Goal: Complete application form: Complete application form

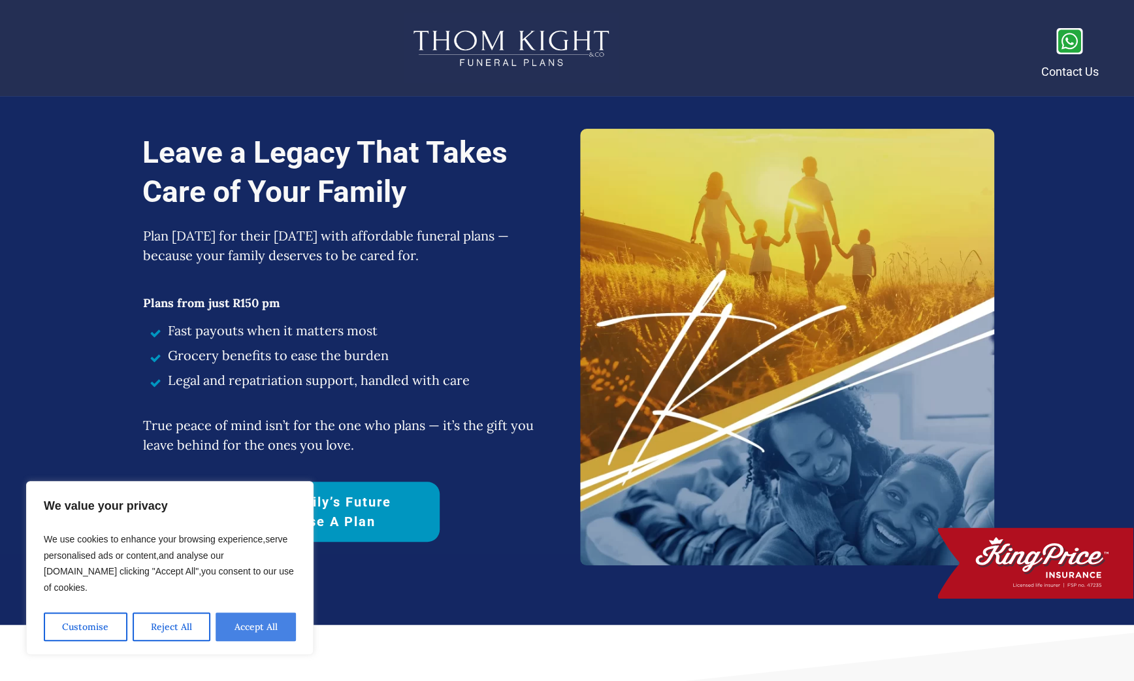
click at [268, 455] on button "Accept All" at bounding box center [256, 626] width 80 height 29
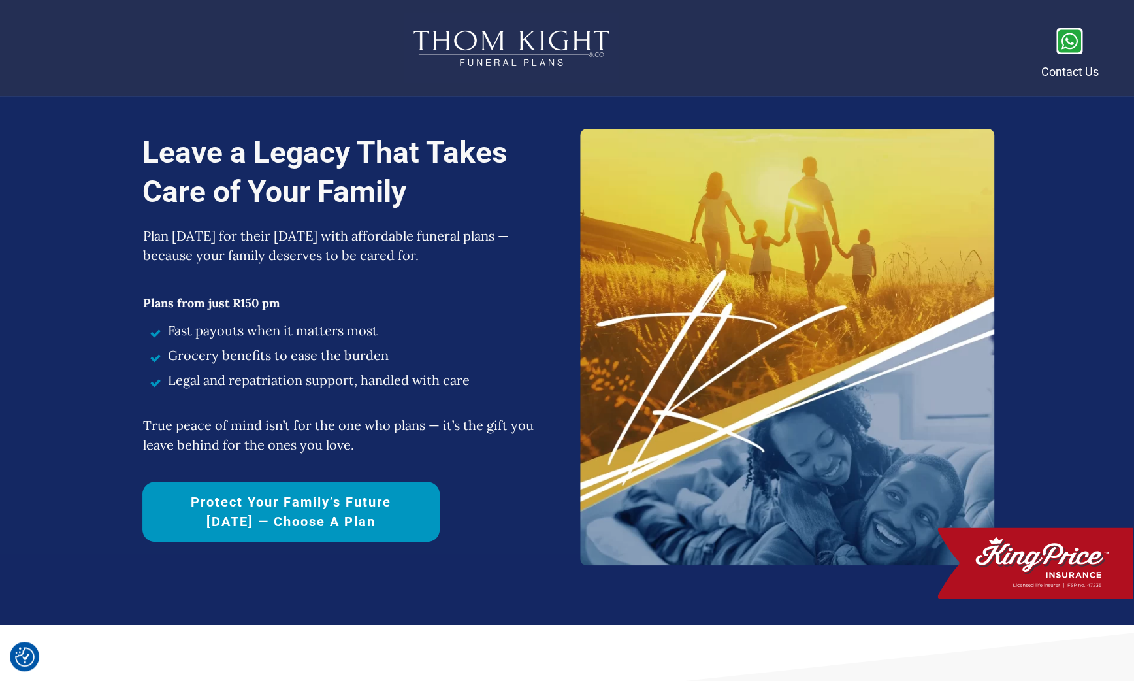
click at [290, 455] on link "Protect Your Family’s Future [DATE] — Choose a Plan" at bounding box center [290, 511] width 297 height 60
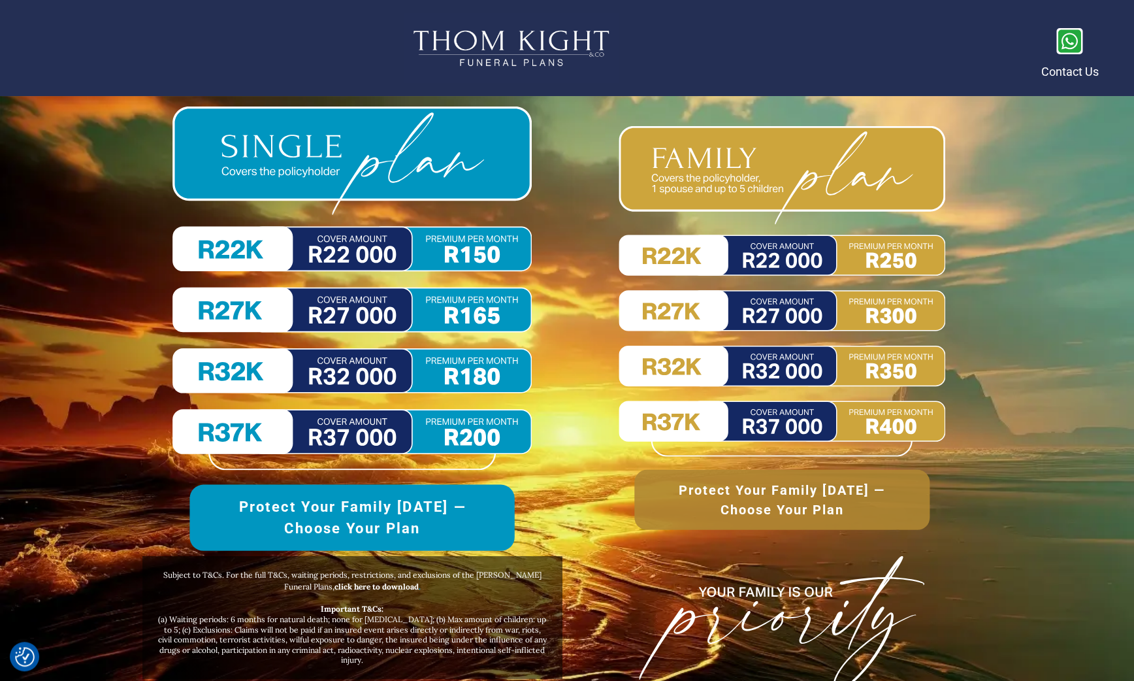
scroll to position [6046, 0]
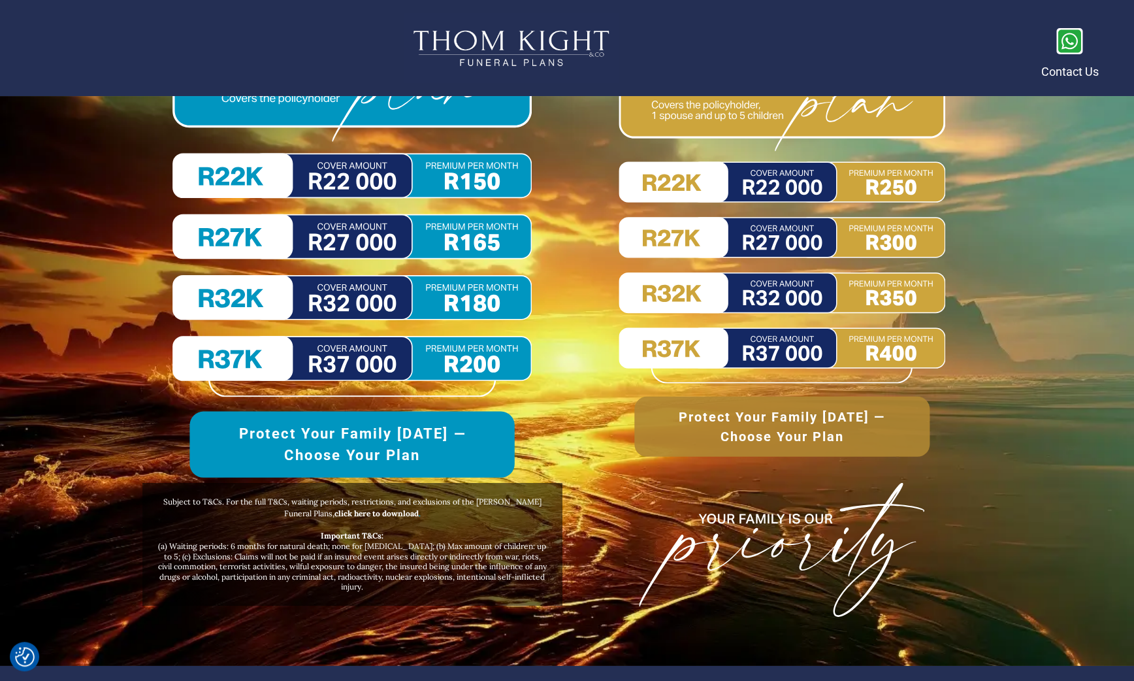
click at [318, 240] on img at bounding box center [351, 214] width 359 height 363
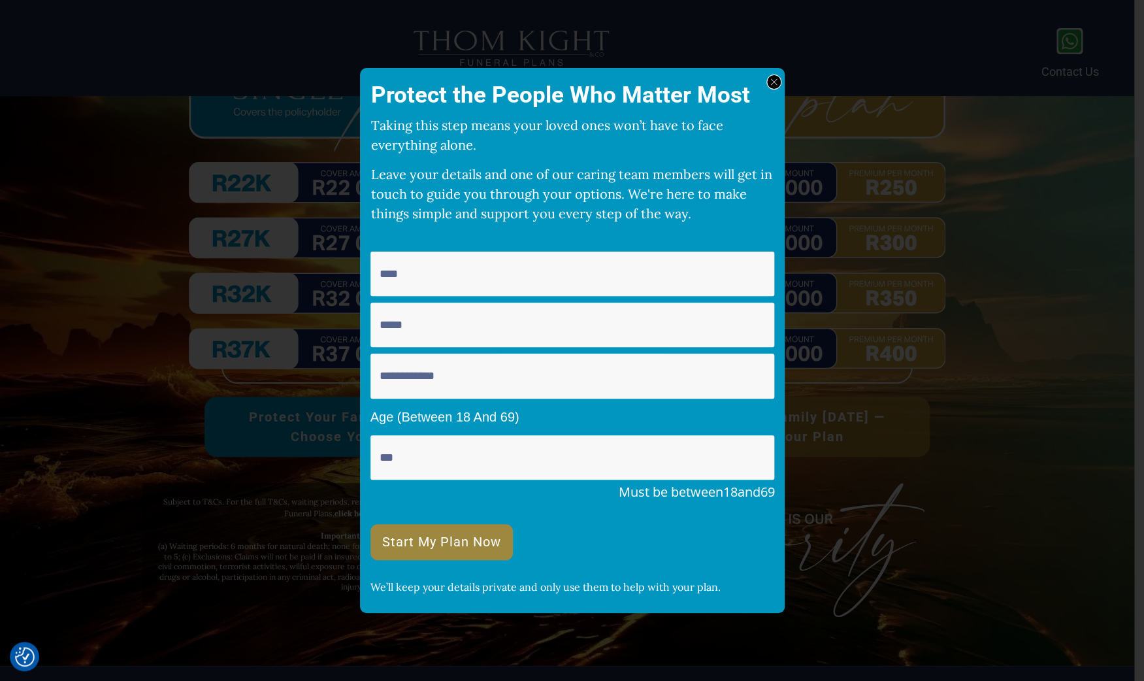
click at [771, 81] on icon at bounding box center [773, 81] width 7 height 7
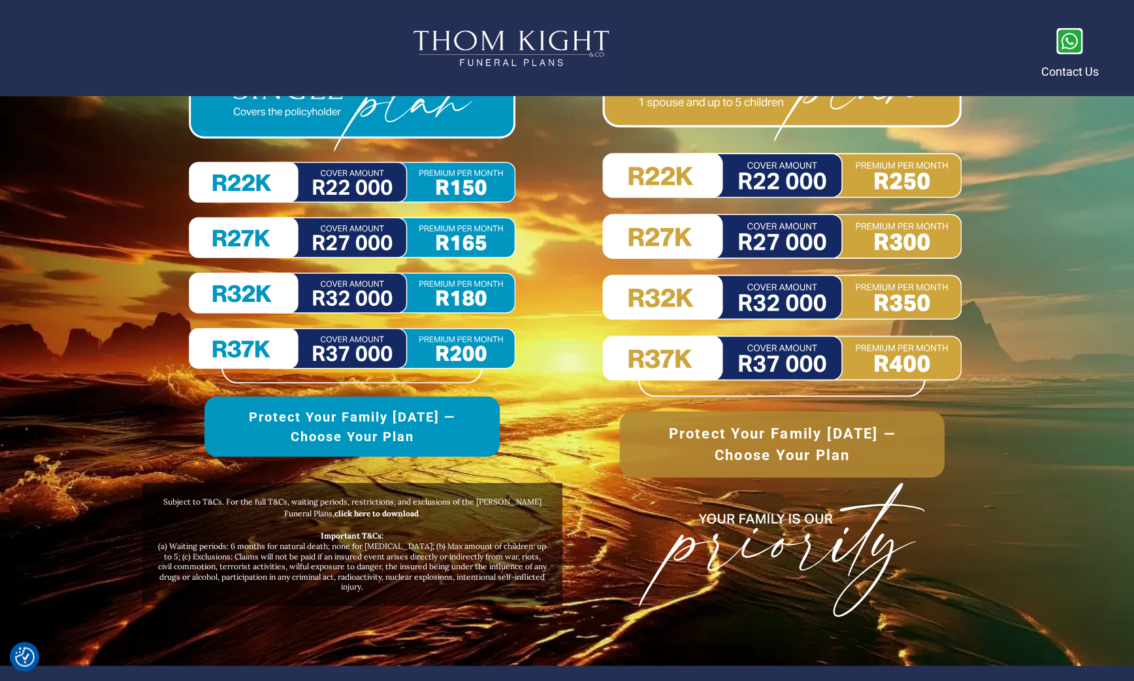
click at [794, 232] on img at bounding box center [781, 215] width 359 height 364
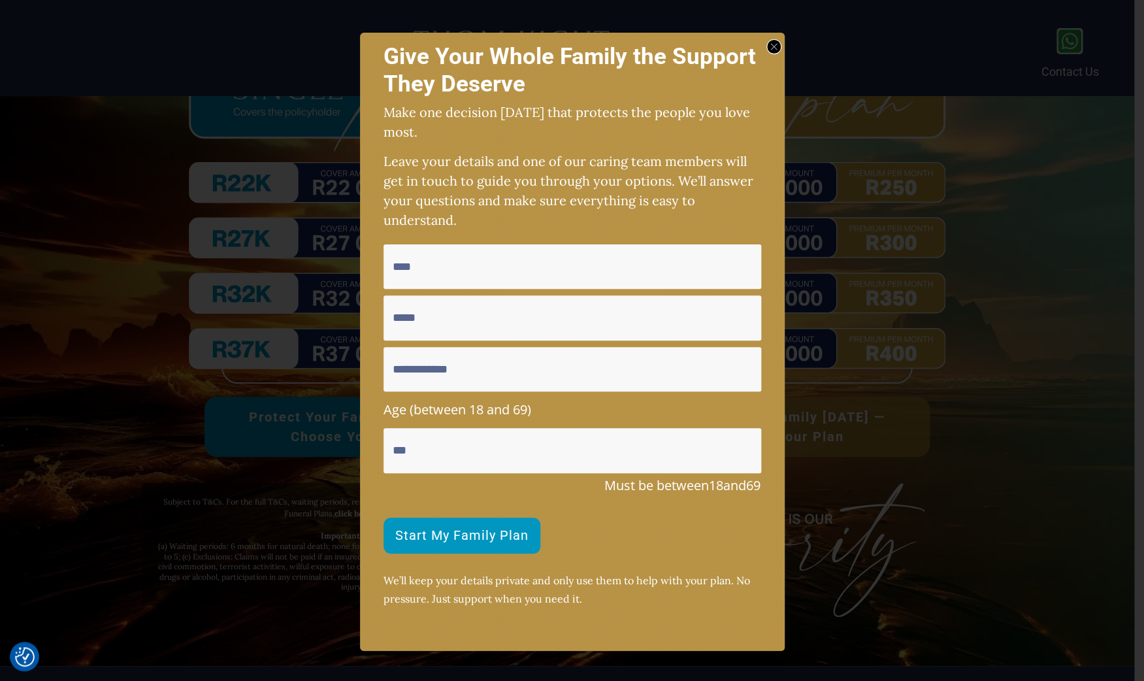
click at [774, 49] on icon at bounding box center [773, 46] width 7 height 7
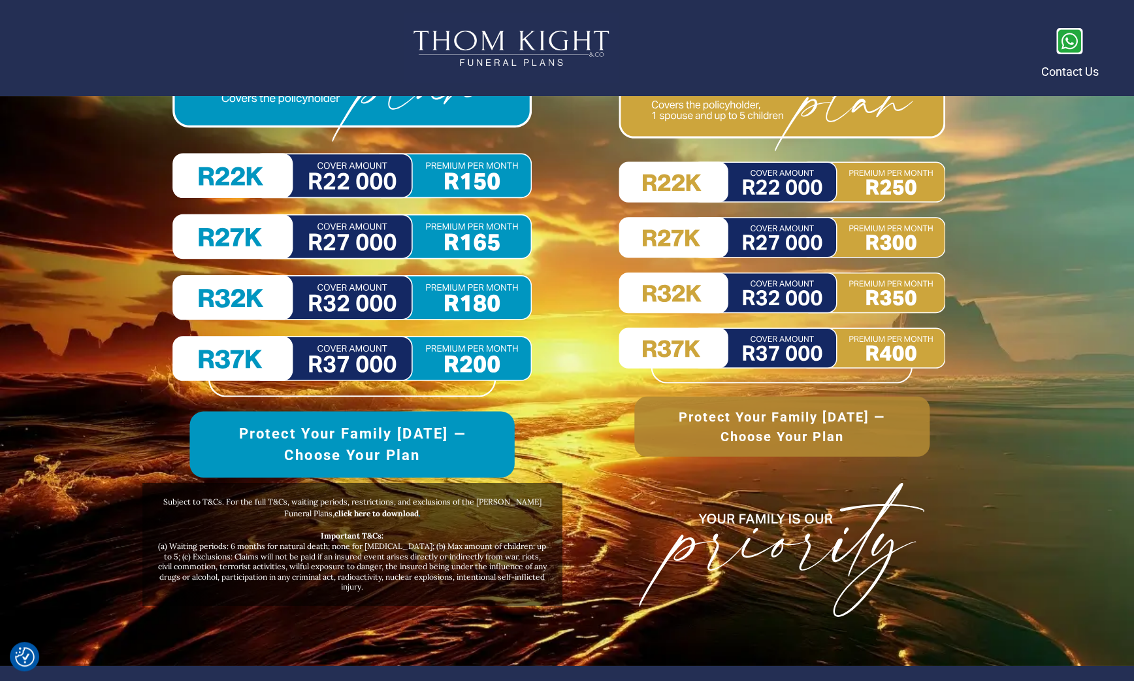
click at [295, 429] on span "Protect Your Family [DATE] —Choose Your Plan" at bounding box center [352, 444] width 274 height 43
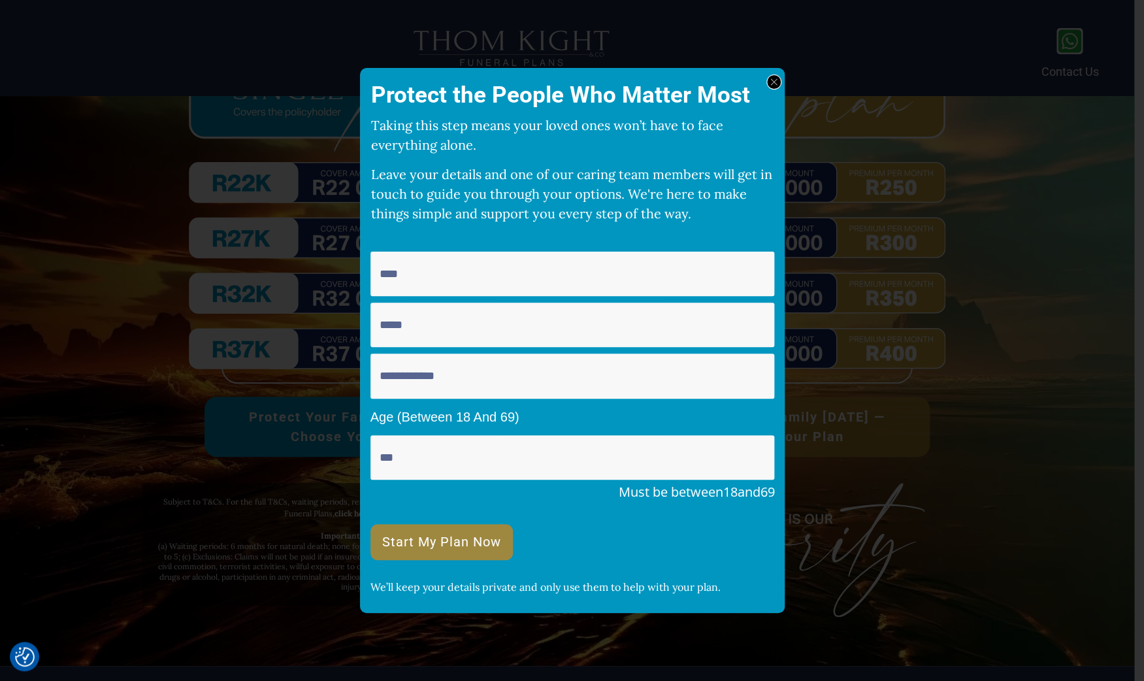
click at [774, 78] on div at bounding box center [773, 81] width 15 height 15
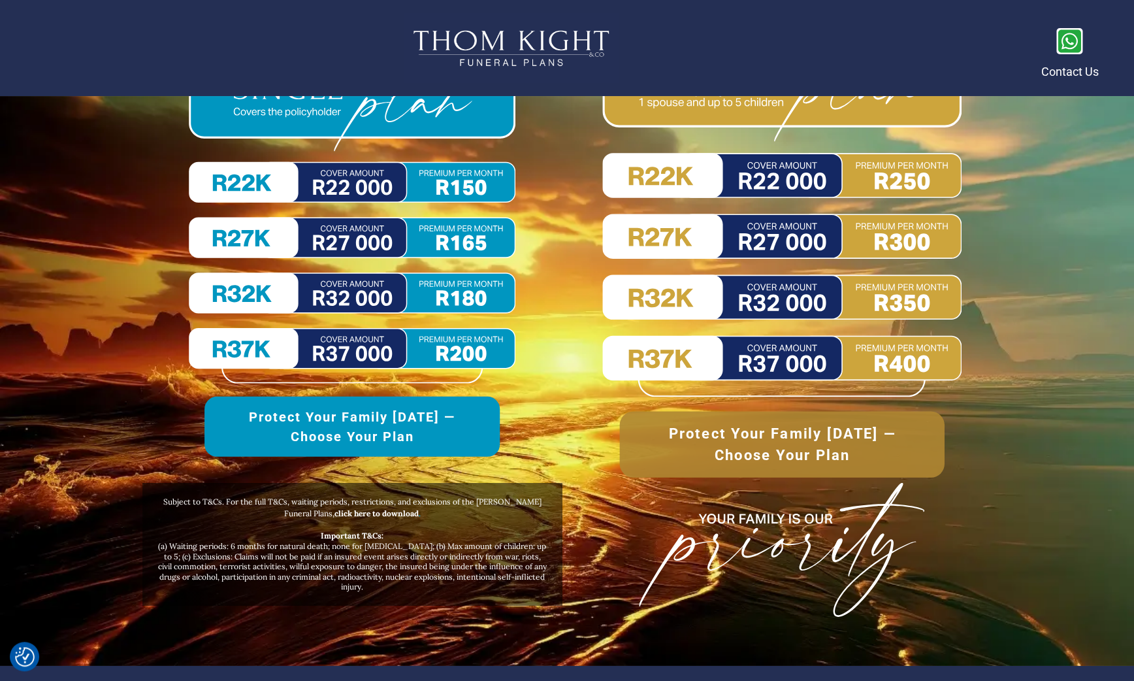
click at [779, 440] on span "Protect Your Family [DATE] —Choose Your Plan" at bounding box center [782, 444] width 274 height 43
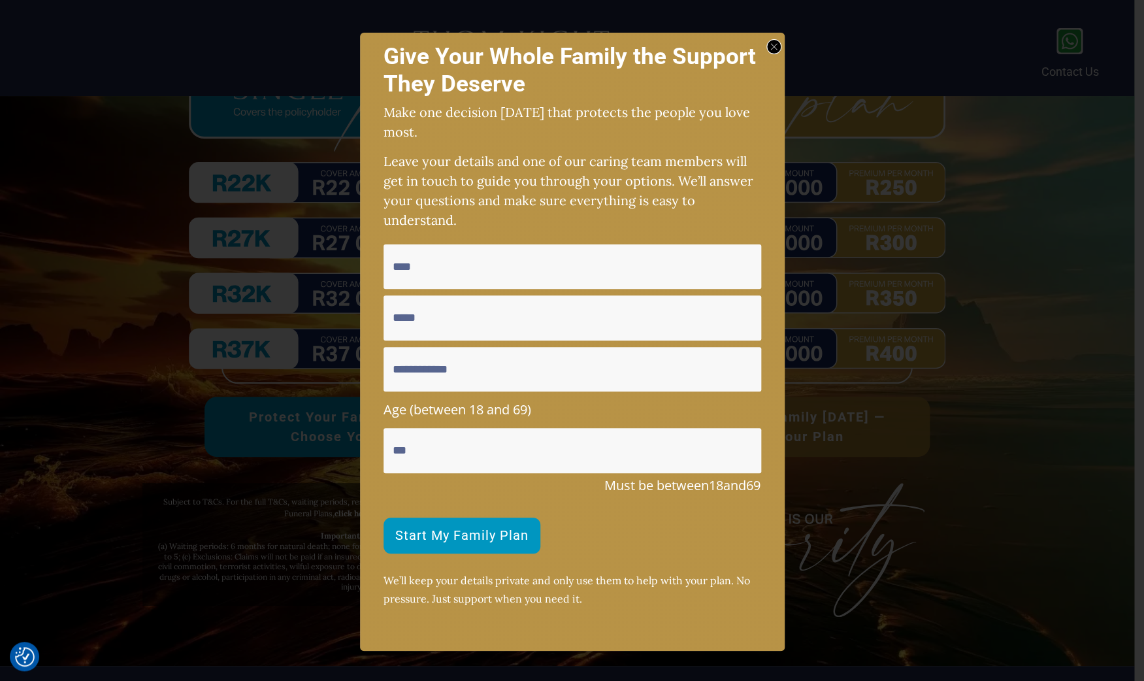
click at [779, 43] on div at bounding box center [773, 46] width 15 height 15
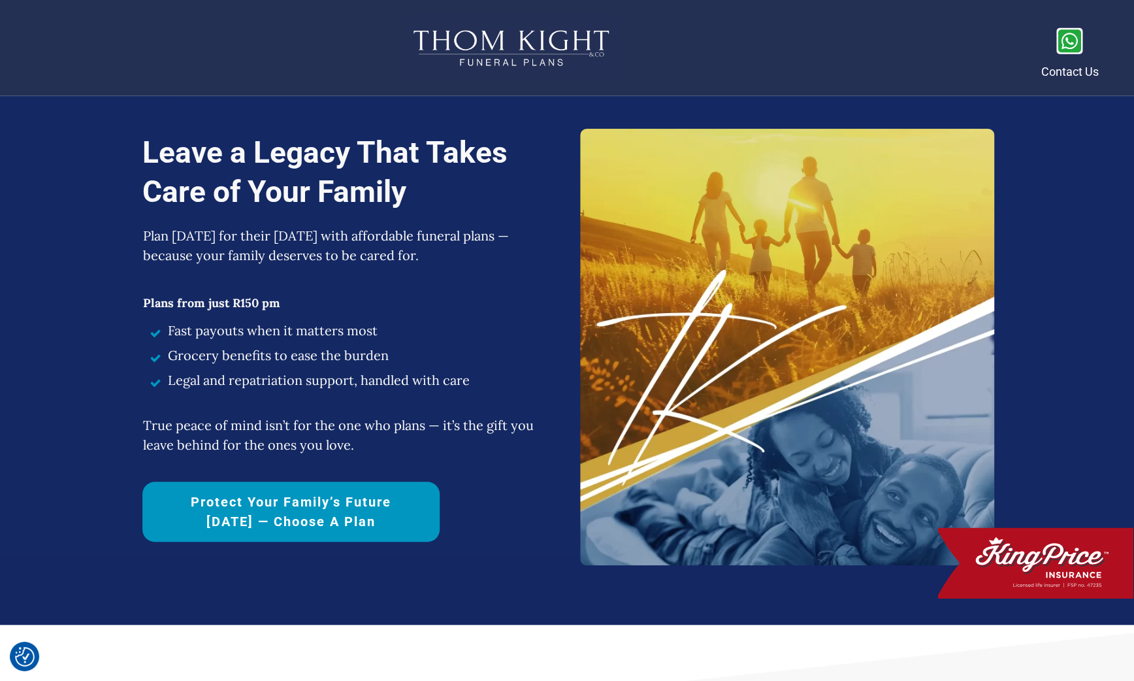
scroll to position [0, 0]
click at [383, 455] on span "Protect Your Family’s Future [DATE] — Choose a Plan" at bounding box center [291, 511] width 252 height 39
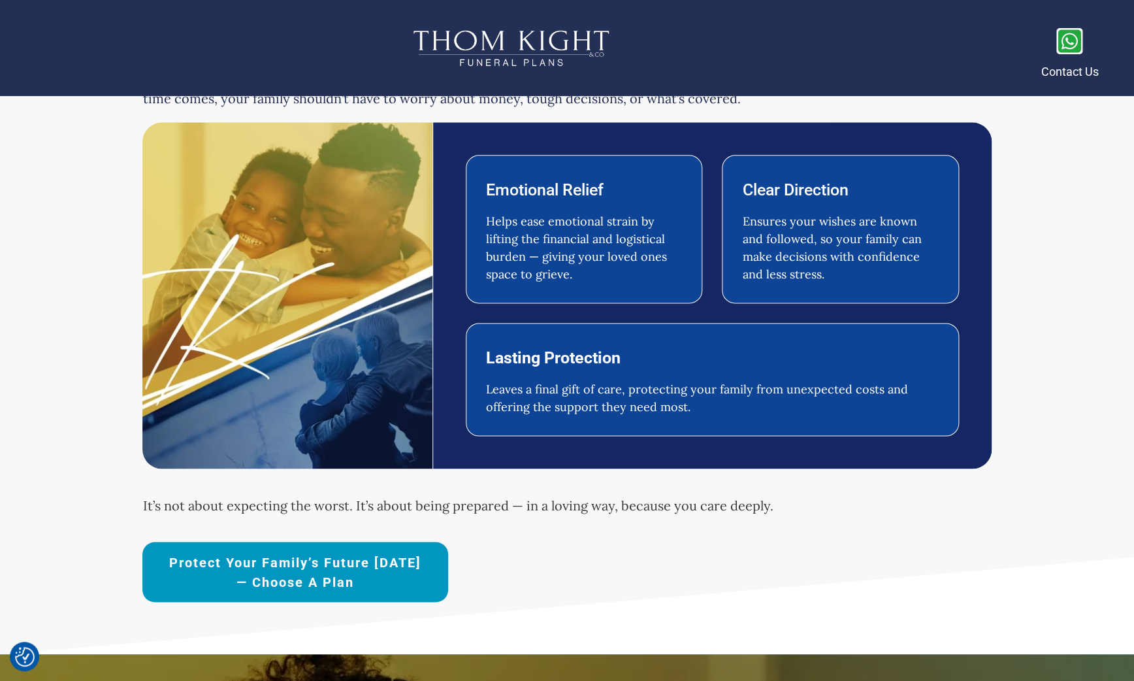
click at [383, 455] on span "Protect Your Family’s Future [DATE] — Choose a Plan" at bounding box center [295, 571] width 260 height 39
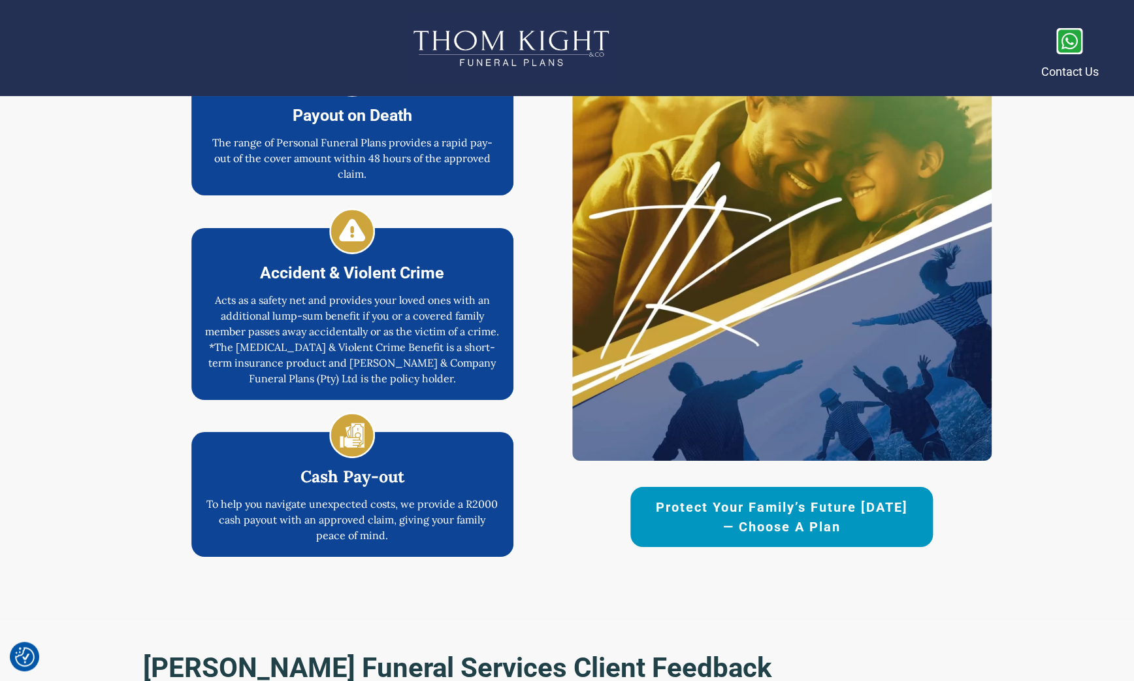
click at [691, 455] on span "Protect Your Family’s Future [DATE] — Choose a Plan" at bounding box center [781, 516] width 257 height 39
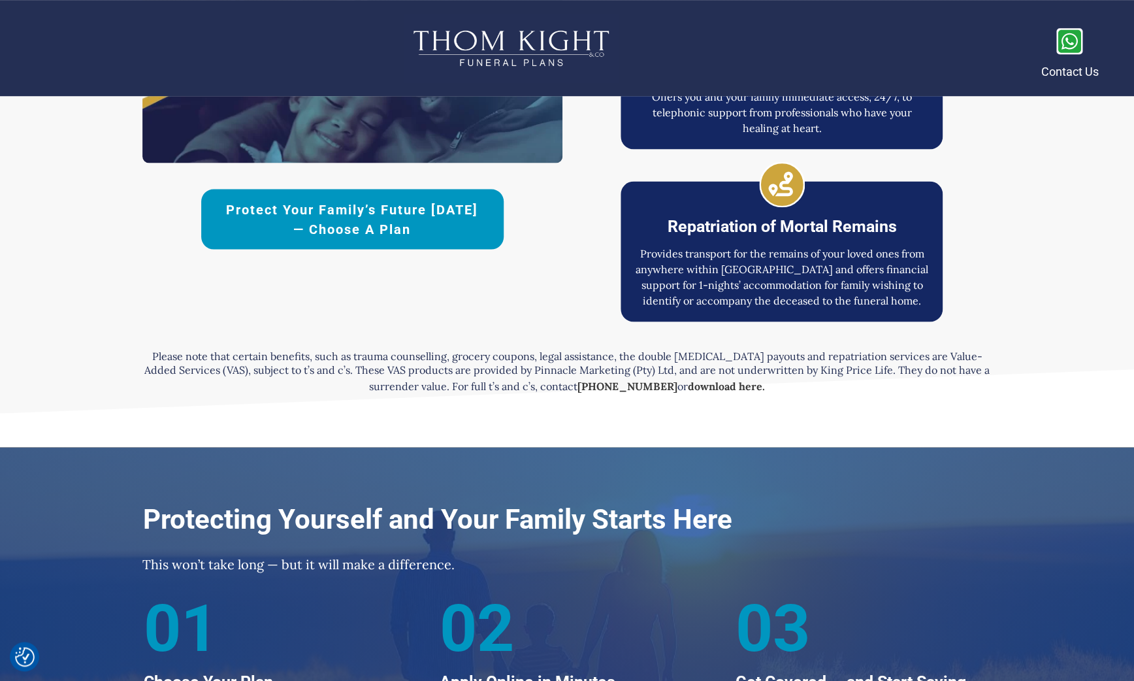
scroll to position [3130, 0]
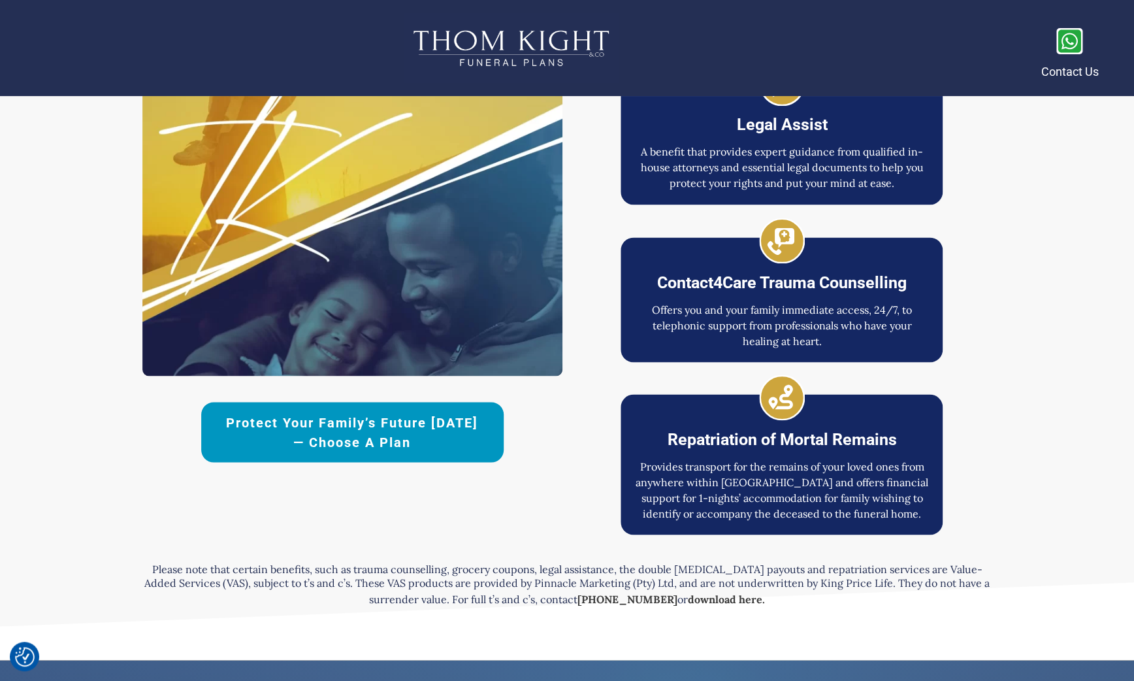
click at [474, 448] on span "Protect Your Family’s Future [DATE] — Choose a Plan" at bounding box center [352, 431] width 257 height 39
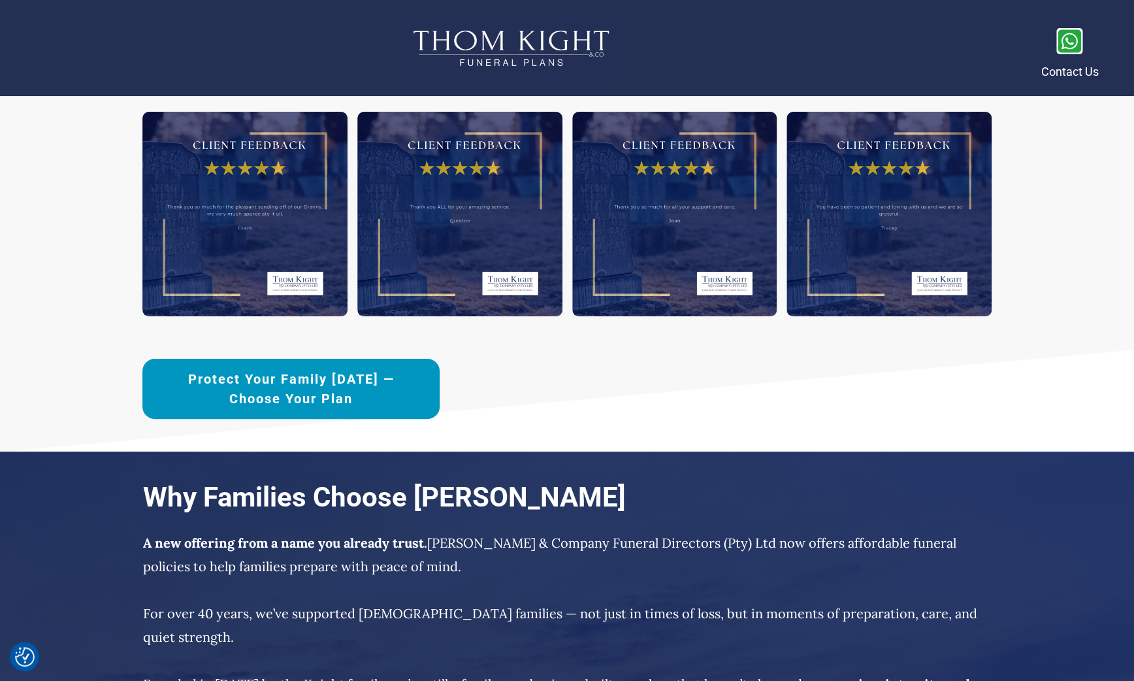
click at [412, 372] on span "Protect Your Family [DATE] —Choose Your Plan" at bounding box center [291, 388] width 252 height 39
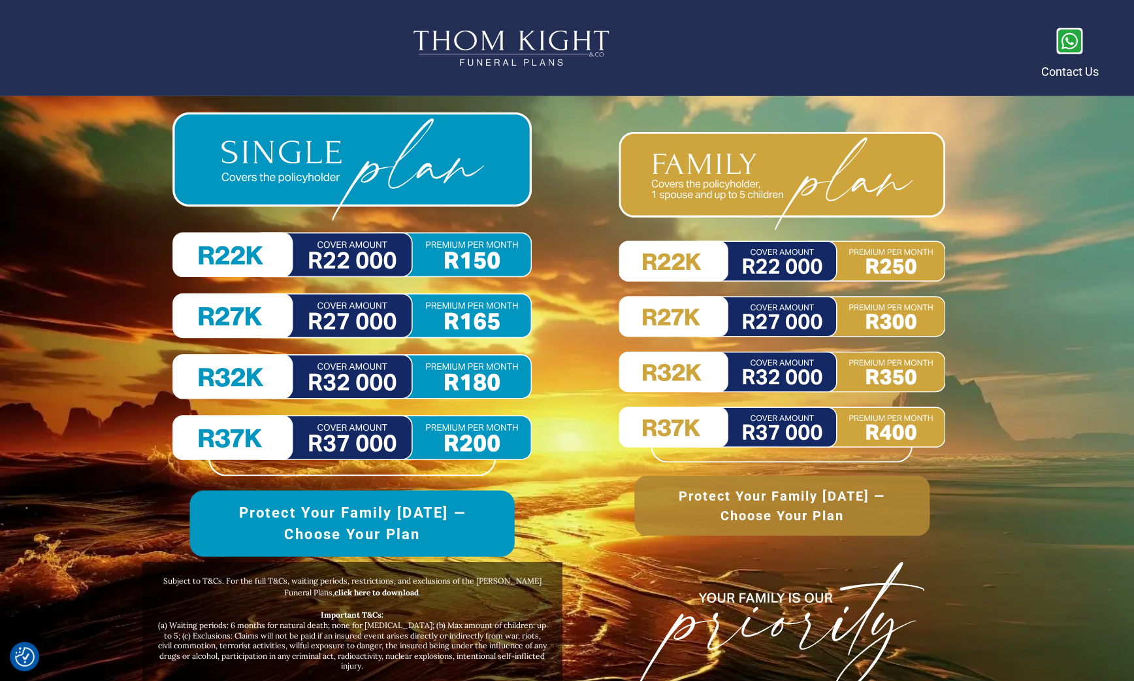
scroll to position [5962, 0]
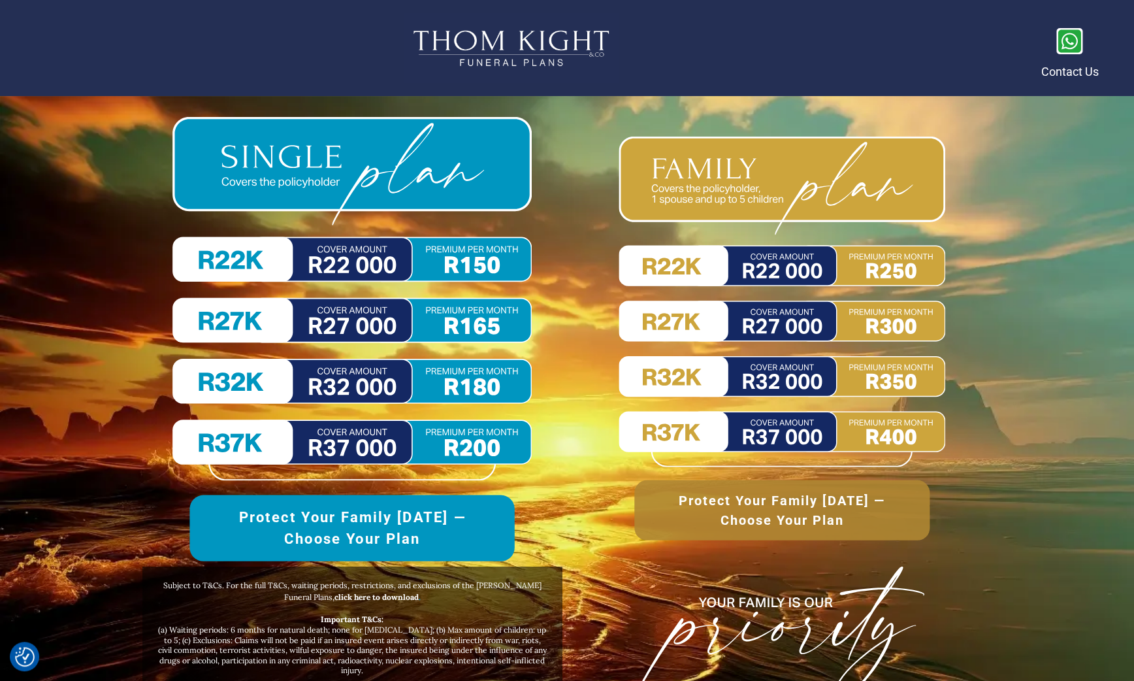
click at [316, 207] on img at bounding box center [351, 298] width 359 height 363
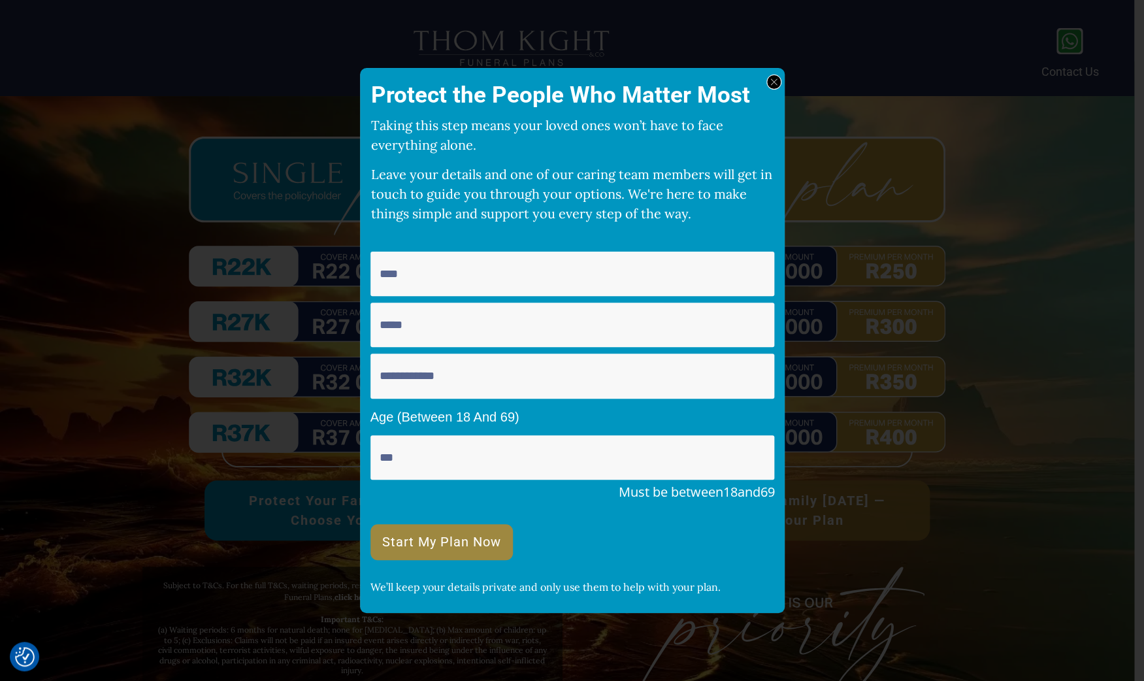
click at [779, 79] on div at bounding box center [773, 81] width 15 height 15
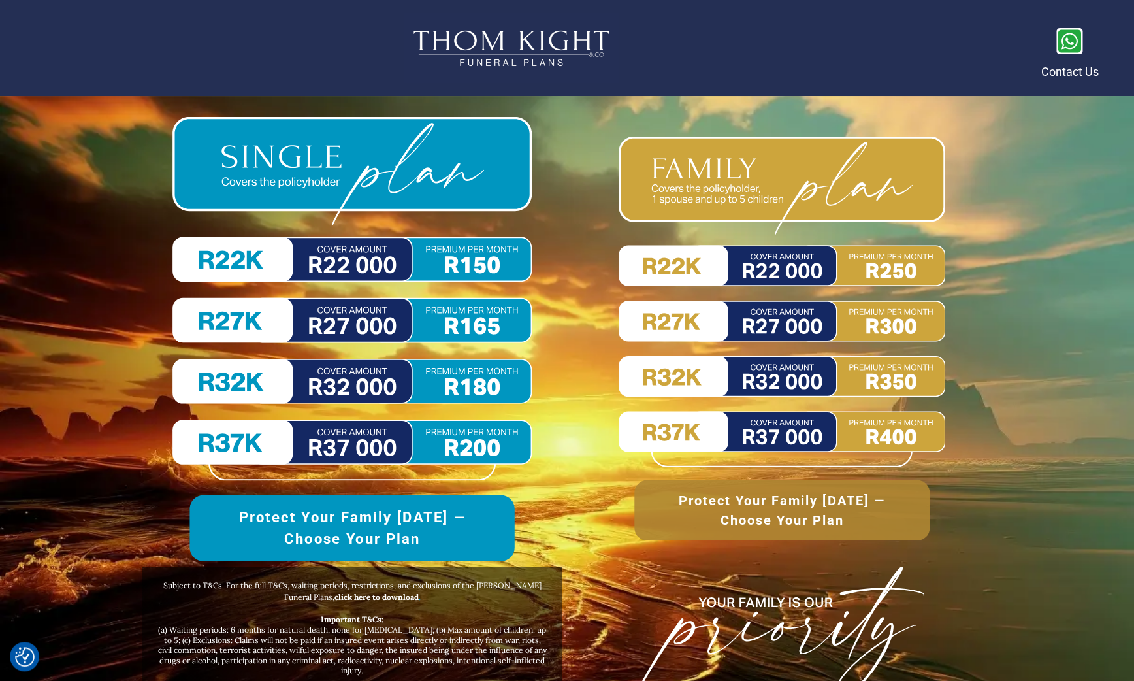
click at [346, 133] on img at bounding box center [351, 298] width 359 height 363
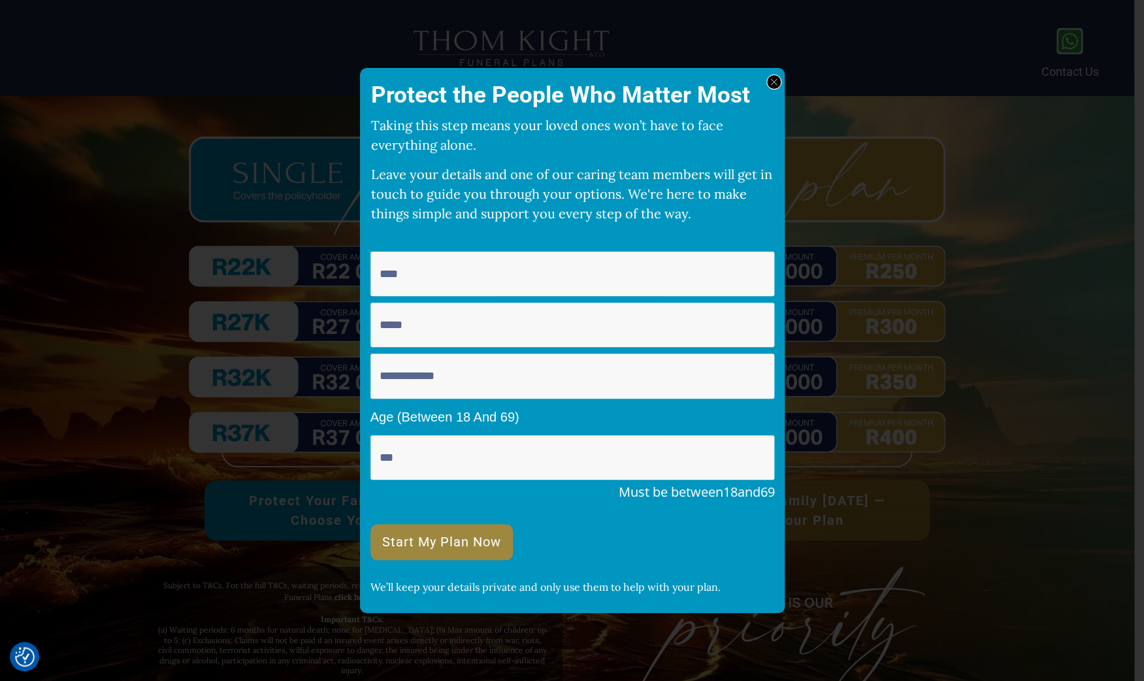
click at [779, 79] on div at bounding box center [773, 81] width 15 height 15
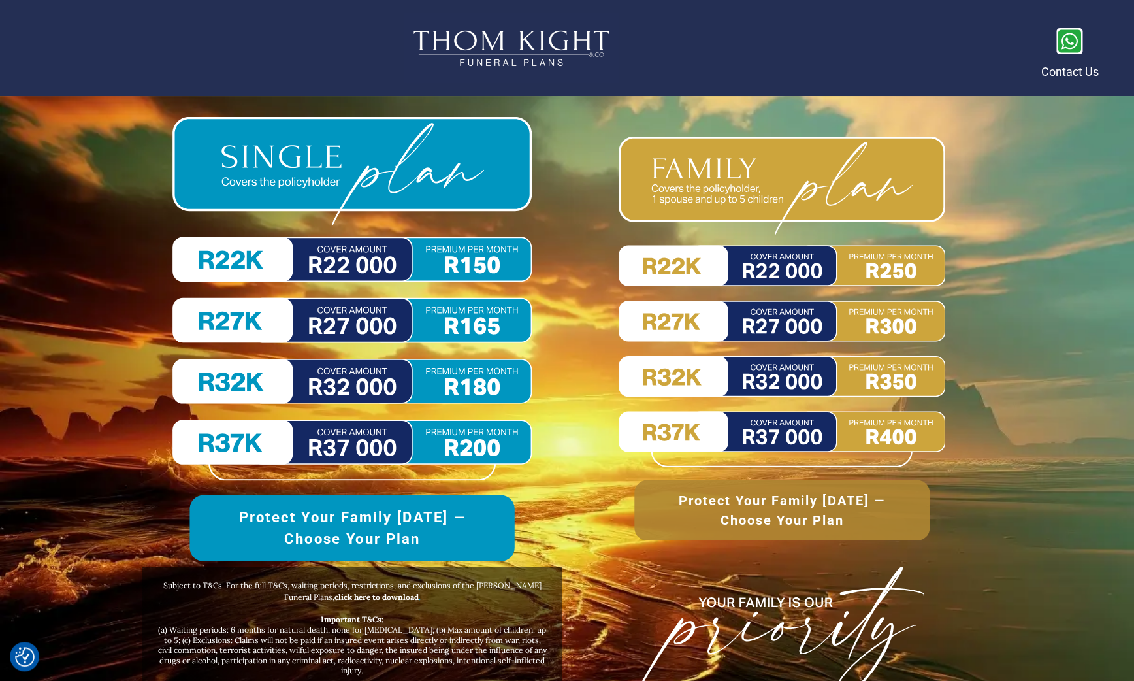
click at [266, 342] on img at bounding box center [351, 298] width 359 height 363
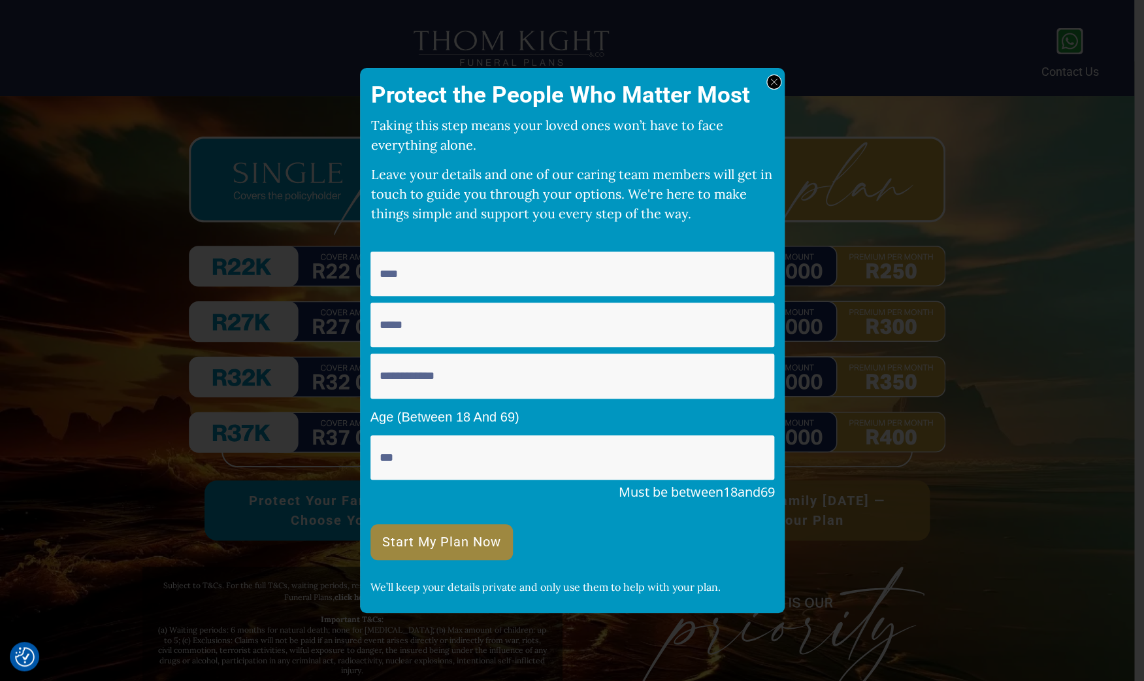
click at [778, 84] on div at bounding box center [773, 81] width 15 height 15
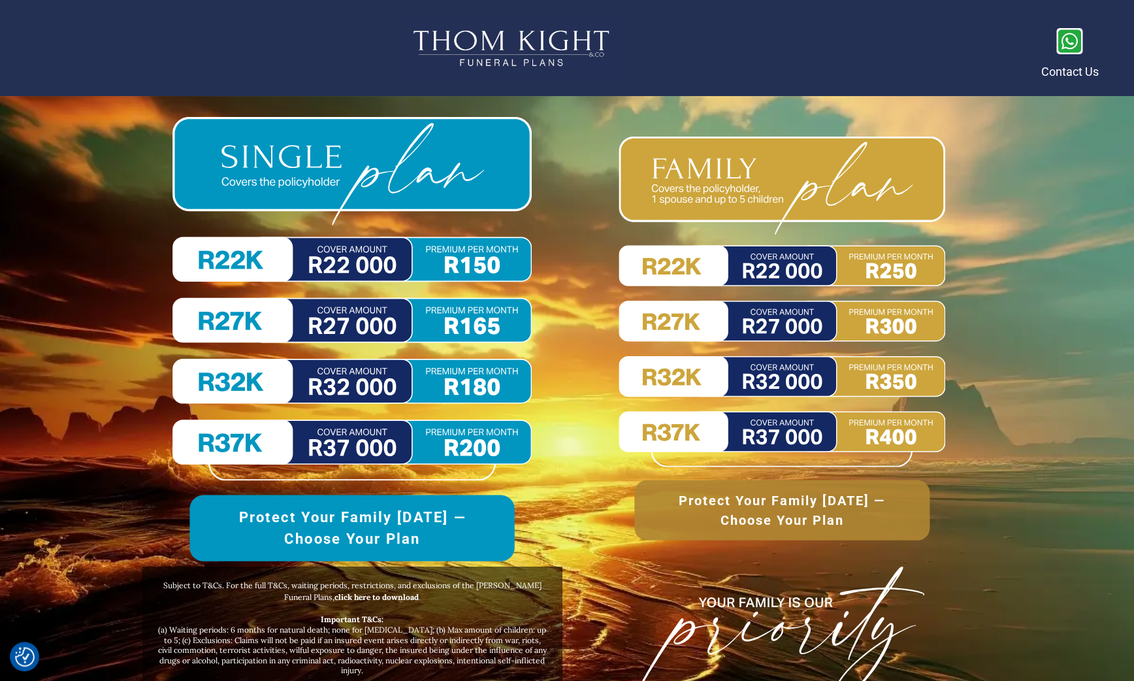
click at [436, 455] on link "Protect Your Family [DATE] —Choose Your Plan" at bounding box center [352, 528] width 325 height 66
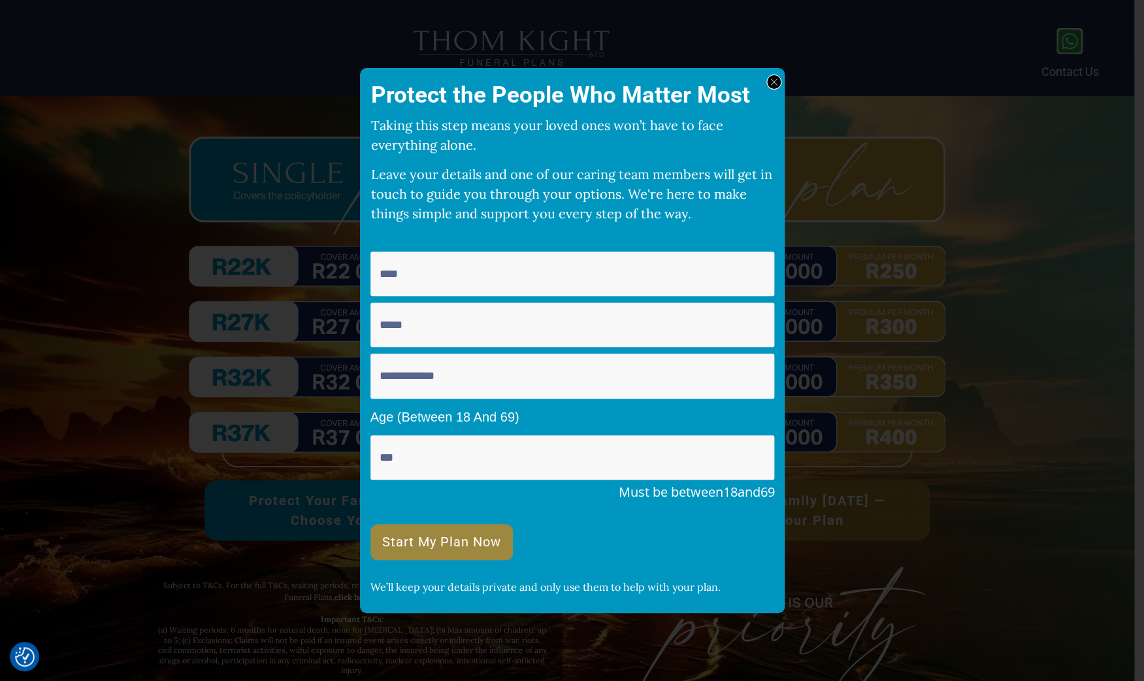
click at [775, 79] on icon at bounding box center [773, 81] width 7 height 7
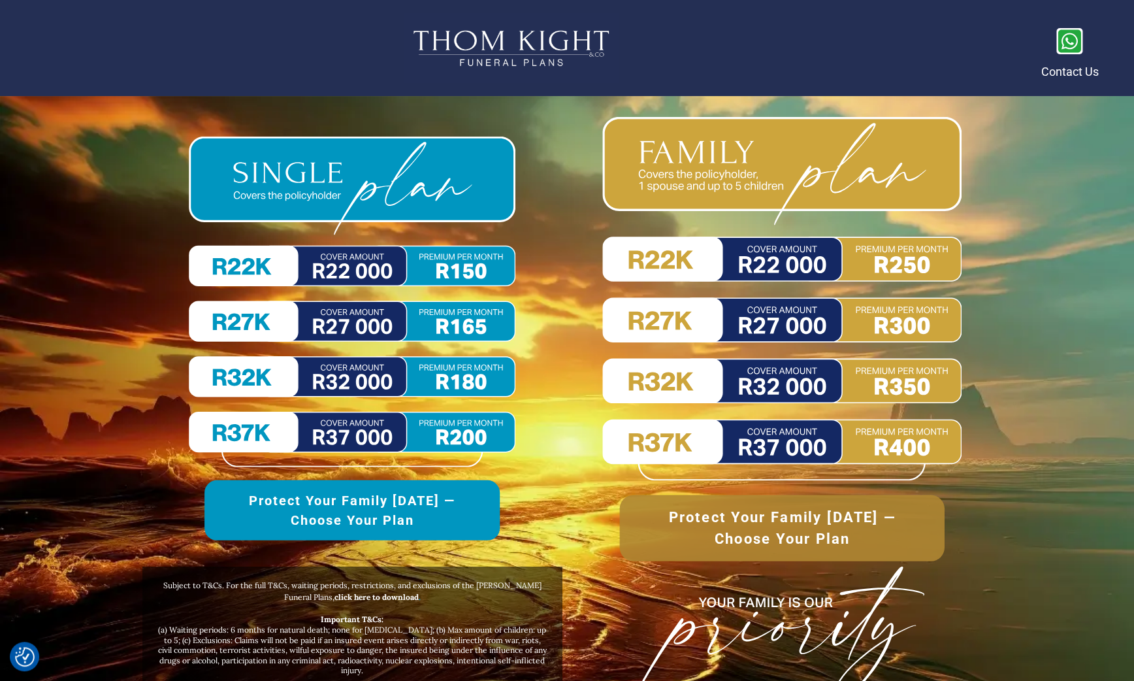
click at [775, 170] on img at bounding box center [781, 299] width 359 height 364
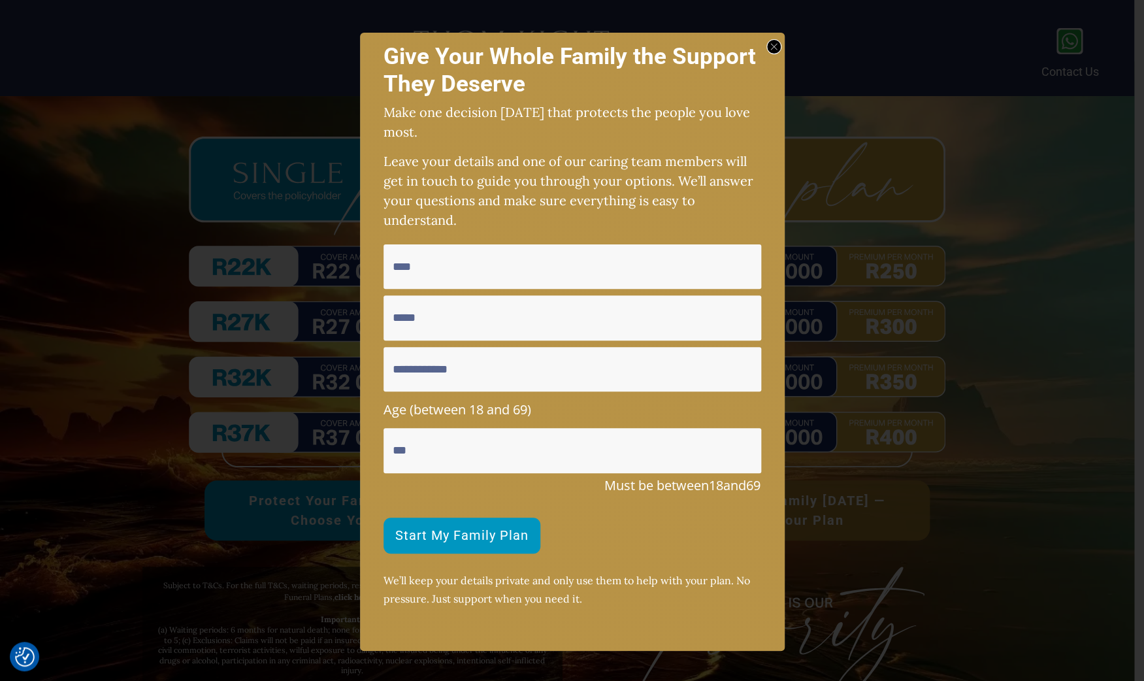
click at [773, 49] on icon at bounding box center [773, 46] width 7 height 7
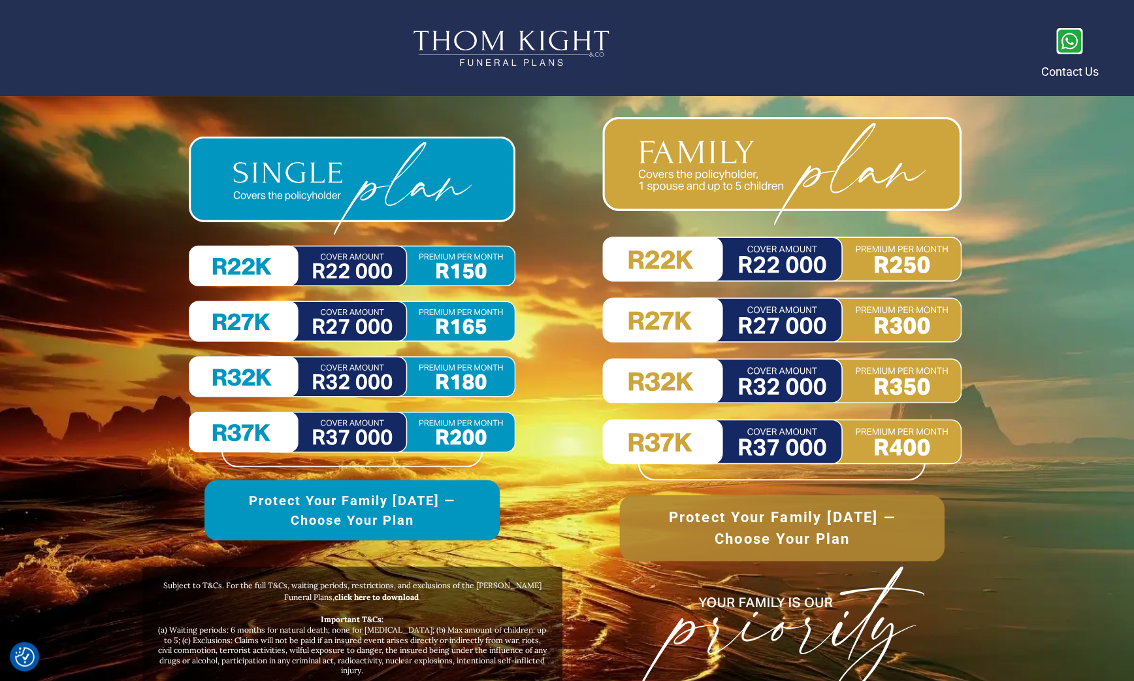
click at [753, 455] on link "Protect Your Family [DATE] —Choose Your Plan" at bounding box center [781, 528] width 325 height 66
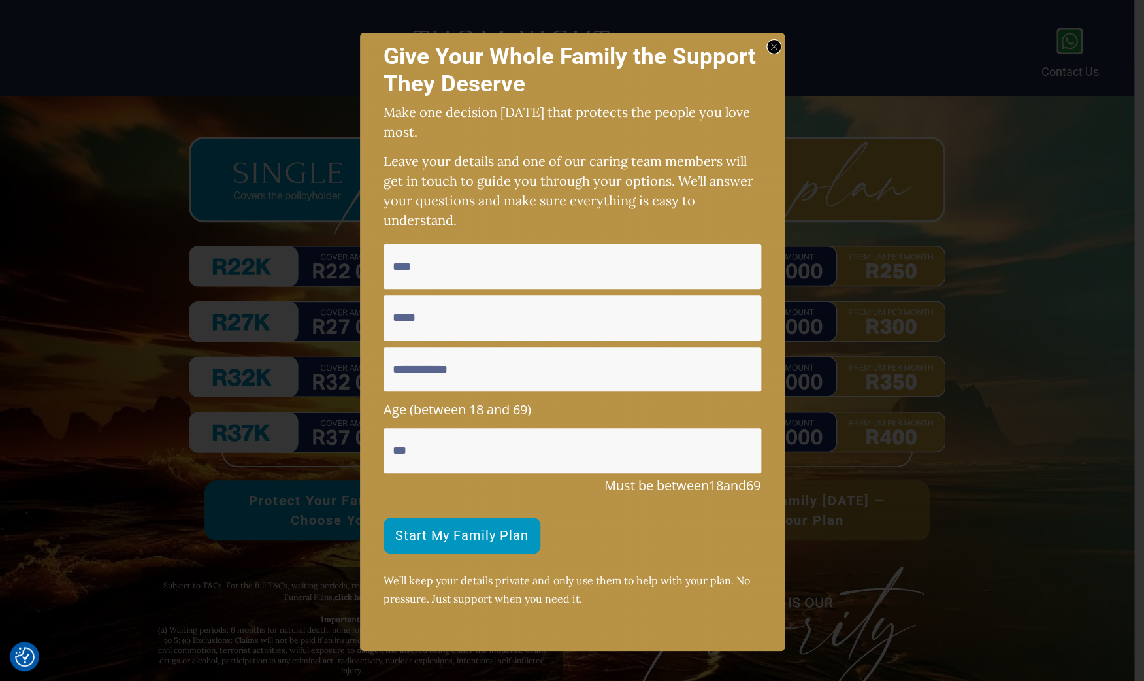
click at [775, 48] on icon at bounding box center [773, 47] width 7 height 7
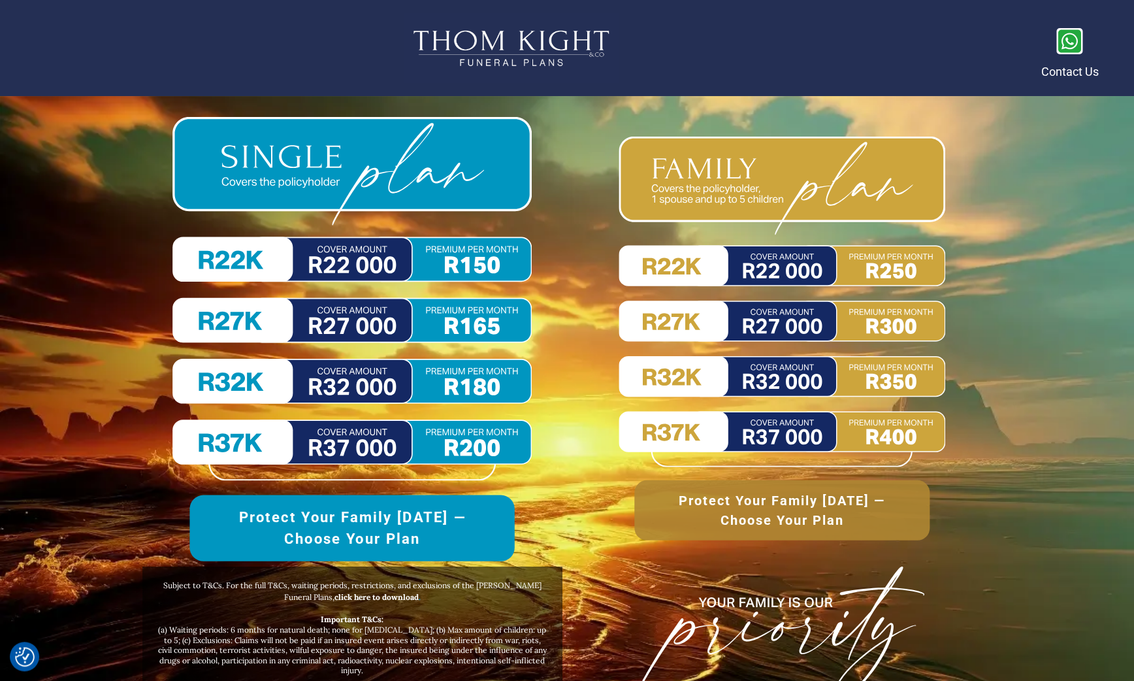
click at [297, 382] on img at bounding box center [351, 298] width 359 height 363
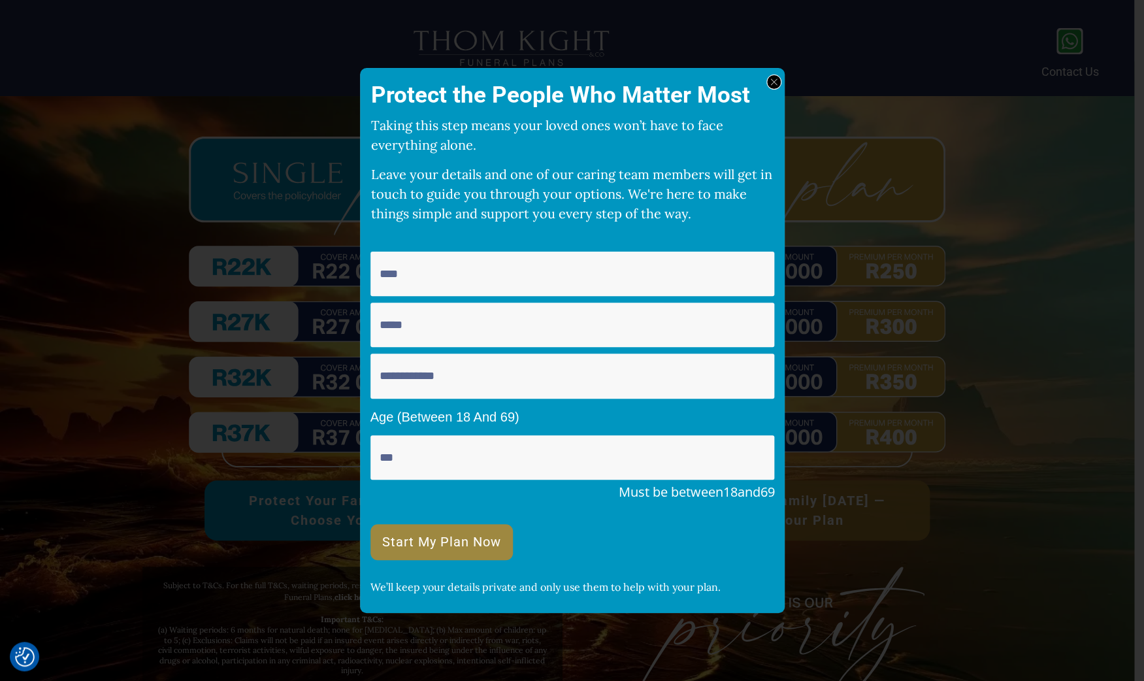
click at [424, 286] on input "text" at bounding box center [572, 274] width 404 height 44
type input "****"
click at [449, 342] on input "email" at bounding box center [572, 324] width 404 height 44
type input "*********"
click at [503, 376] on input "text" at bounding box center [572, 375] width 404 height 44
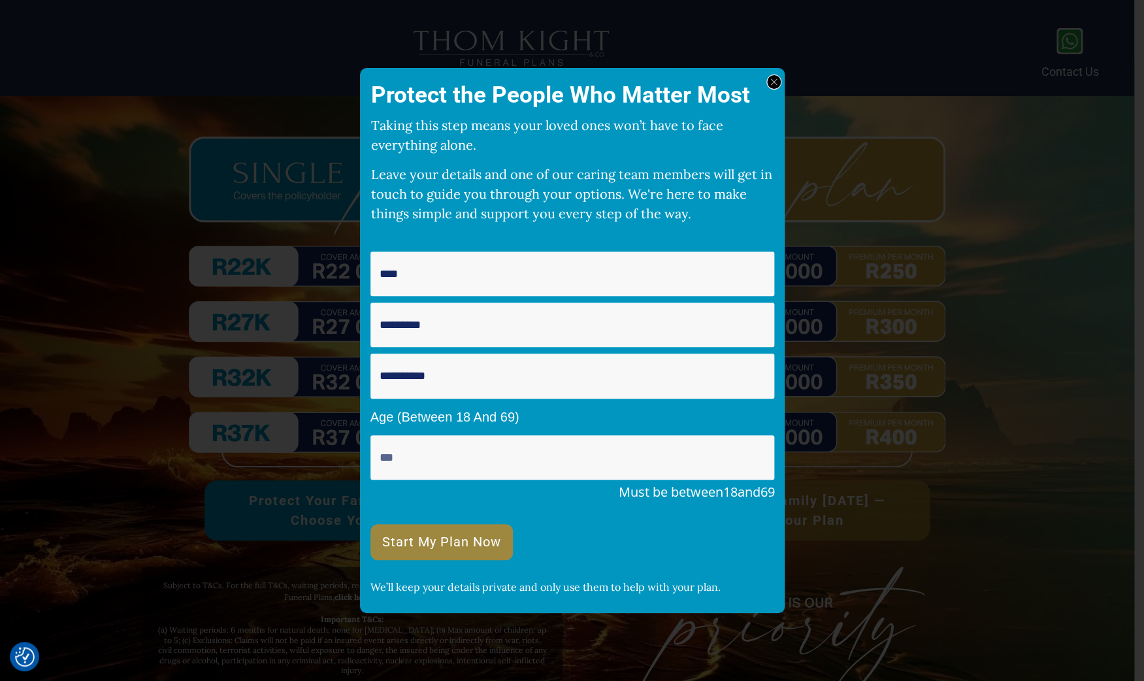
type input "**********"
click at [471, 455] on span "Start My Plan Now" at bounding box center [441, 542] width 119 height 12
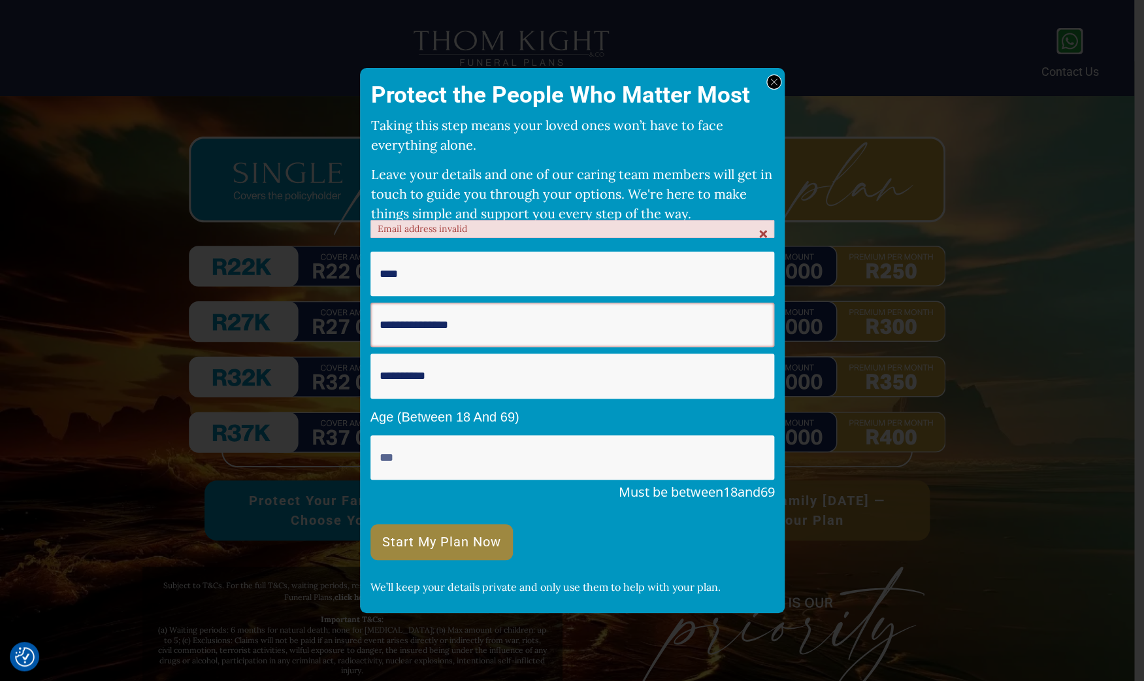
type input "**********"
click at [449, 455] on link "Start My Plan Now" at bounding box center [441, 542] width 142 height 36
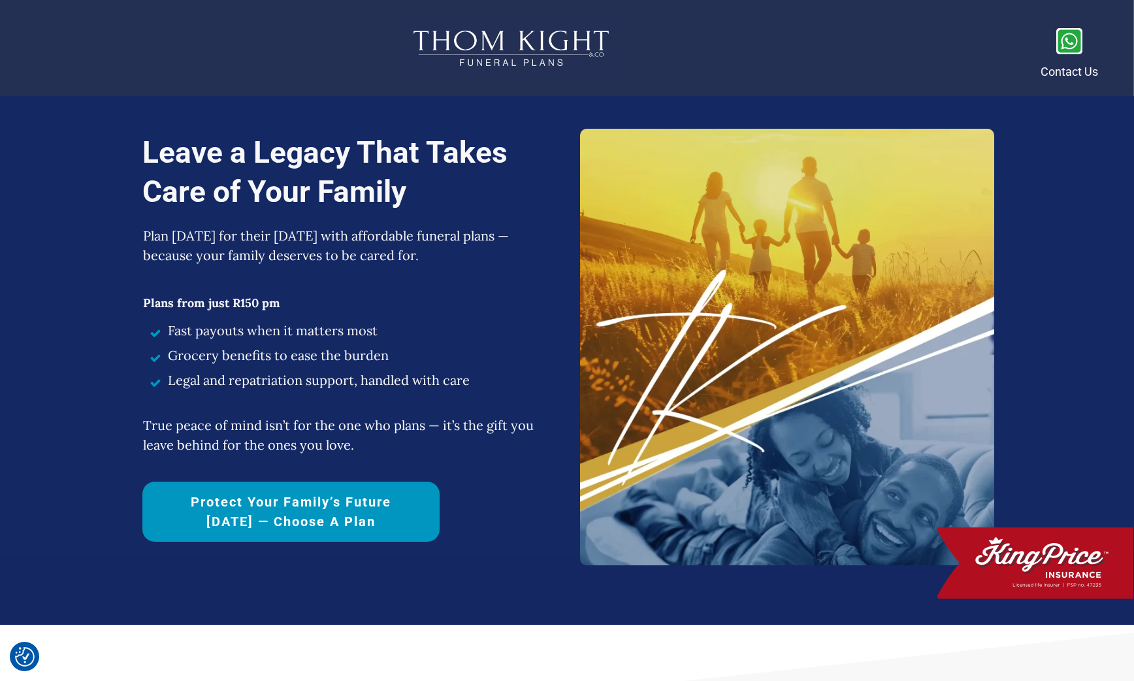
scroll to position [5962, 0]
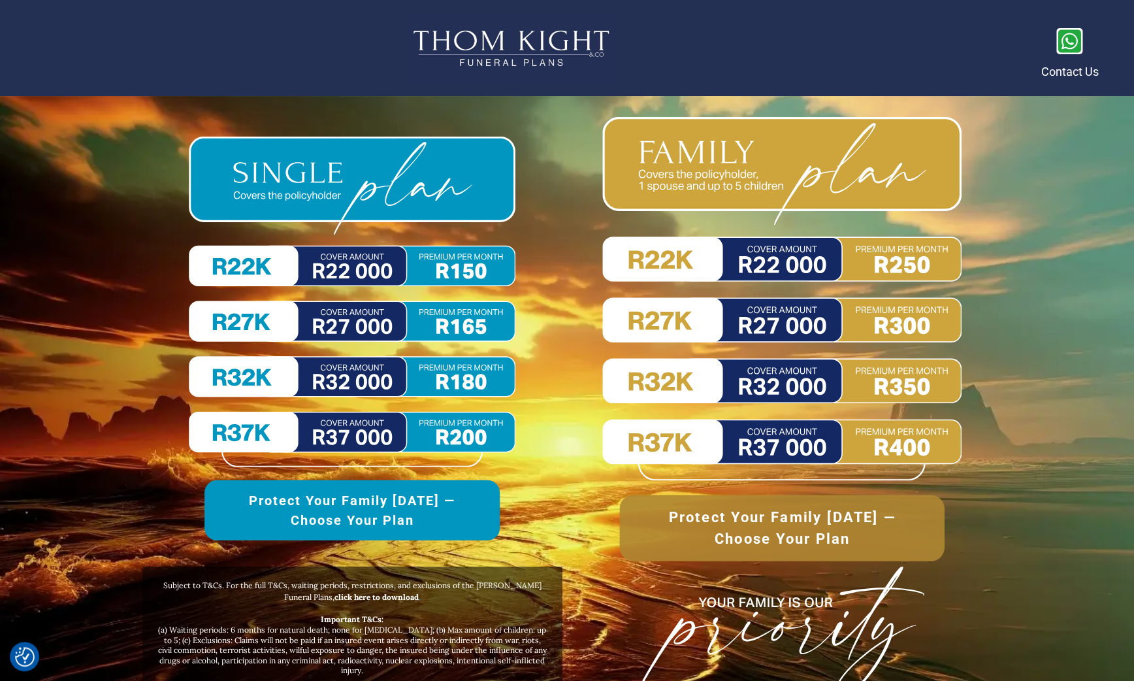
click at [822, 291] on img at bounding box center [781, 299] width 359 height 364
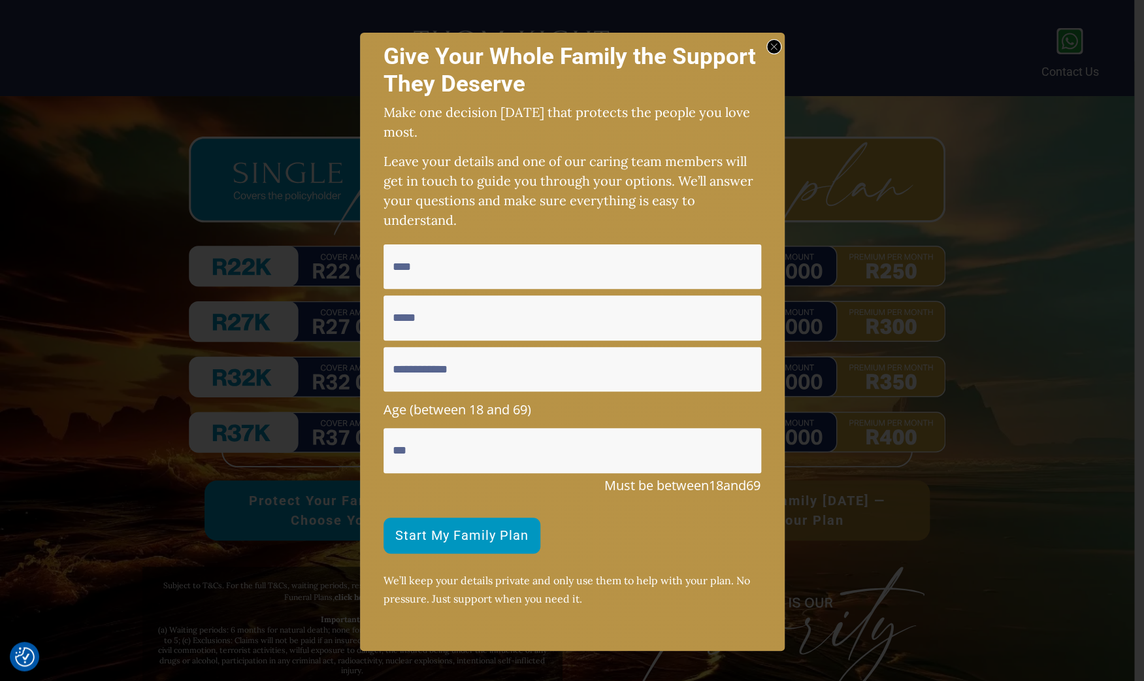
click at [523, 271] on input "text" at bounding box center [572, 266] width 378 height 44
type input "****"
click at [537, 346] on div "**** Age (between 18 and 69) ** Must be between 18 and 69 Start My Family Plan" at bounding box center [572, 398] width 378 height 309
click at [535, 314] on input "email" at bounding box center [572, 317] width 378 height 44
type input "**********"
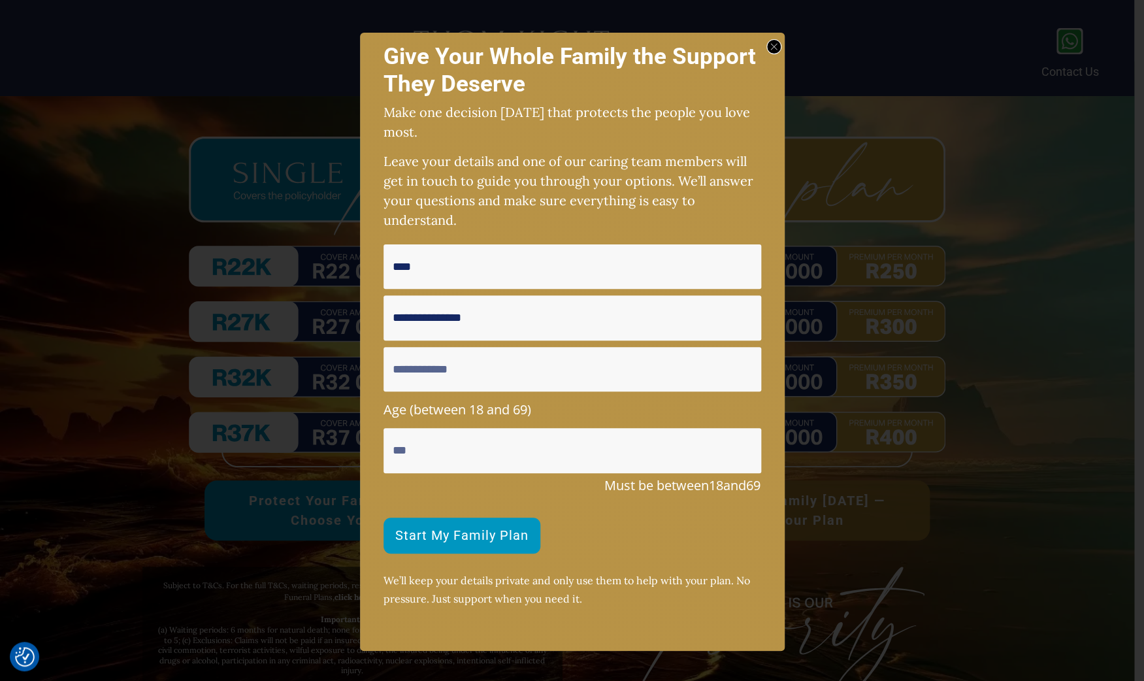
click at [547, 369] on input "text" at bounding box center [572, 369] width 378 height 44
type input "**********"
click at [497, 527] on link "Start My Family Plan" at bounding box center [461, 535] width 157 height 36
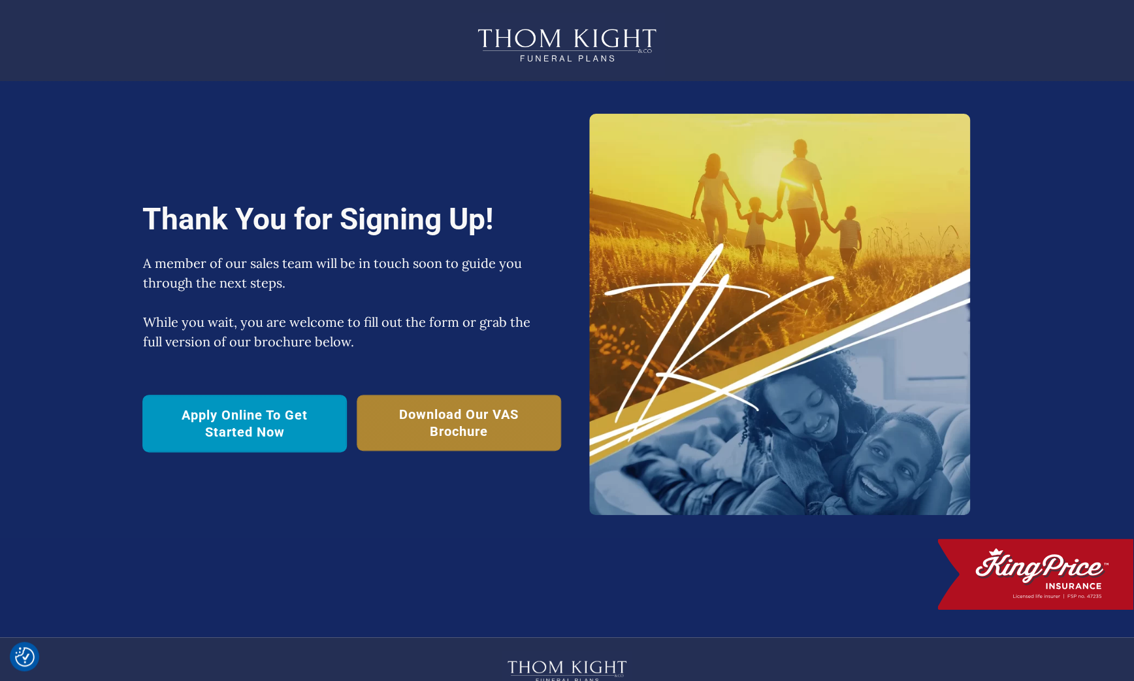
click at [608, 36] on img at bounding box center [567, 45] width 196 height 64
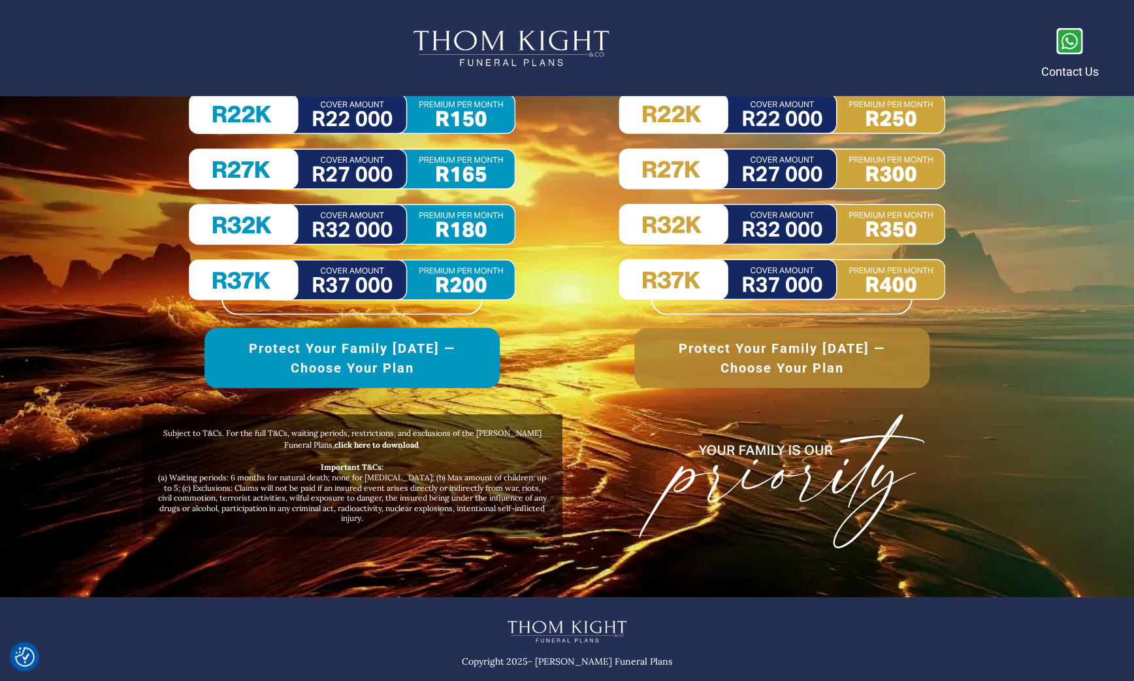
scroll to position [6256, 0]
